Goal: Task Accomplishment & Management: Complete application form

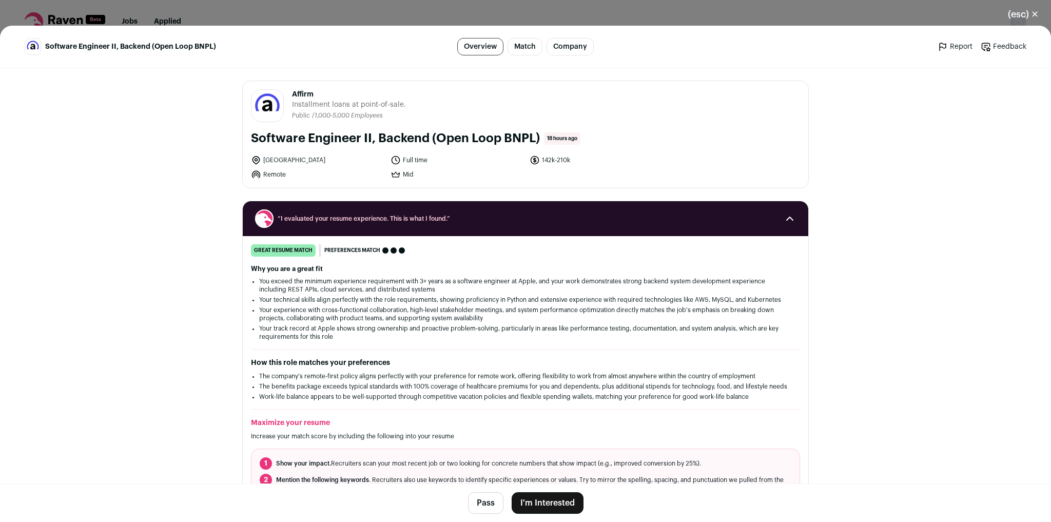
click at [545, 502] on button "I'm Interested" at bounding box center [548, 503] width 72 height 22
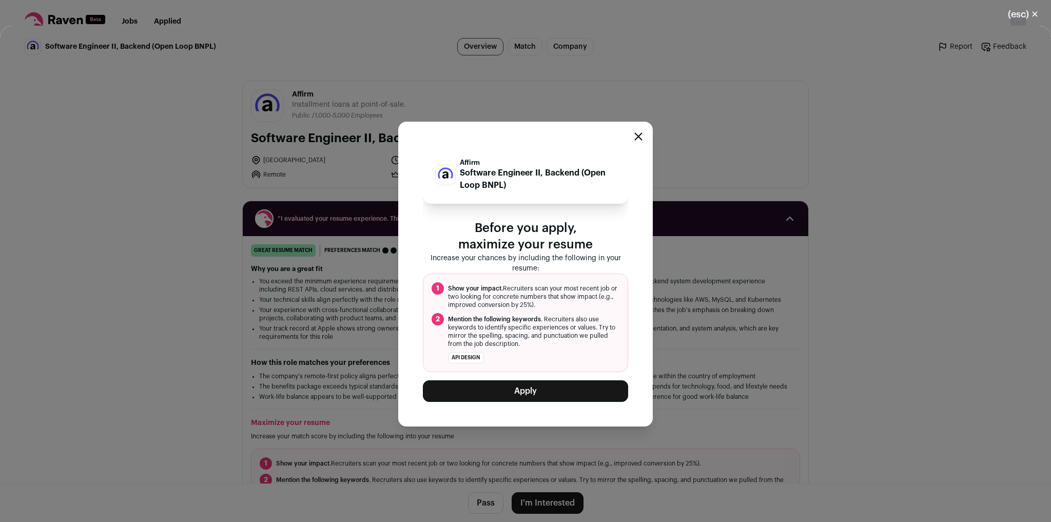
click at [564, 390] on button "Apply" at bounding box center [525, 391] width 205 height 22
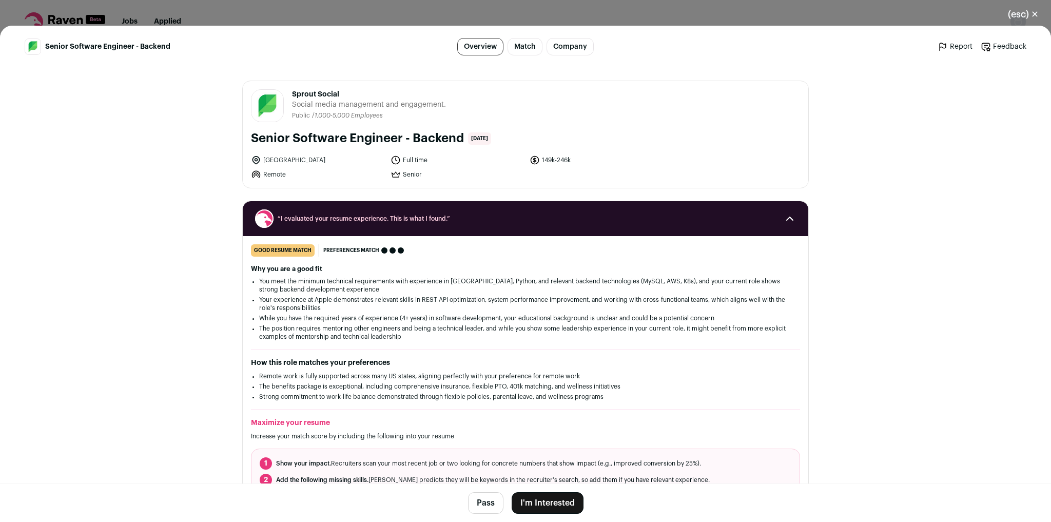
click at [531, 503] on button "I'm Interested" at bounding box center [548, 503] width 72 height 22
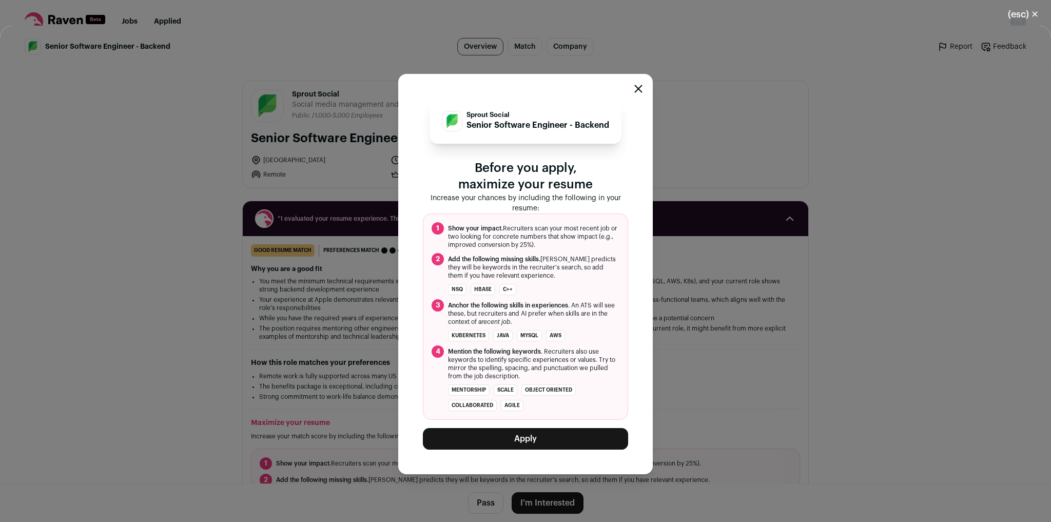
click at [558, 441] on button "Apply" at bounding box center [525, 439] width 205 height 22
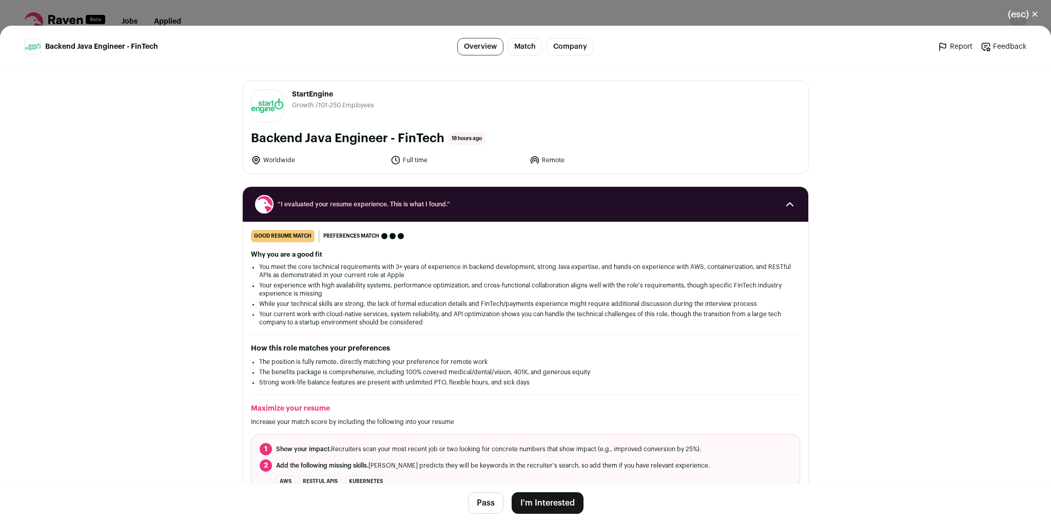
click at [546, 504] on button "I'm Interested" at bounding box center [548, 503] width 72 height 22
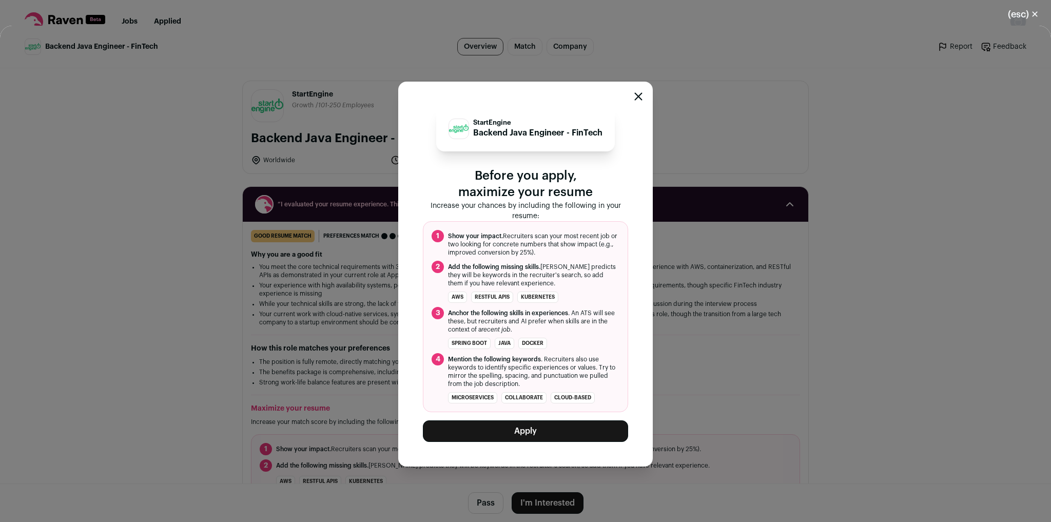
click at [543, 430] on button "Apply" at bounding box center [525, 431] width 205 height 22
